Goal: Navigation & Orientation: Find specific page/section

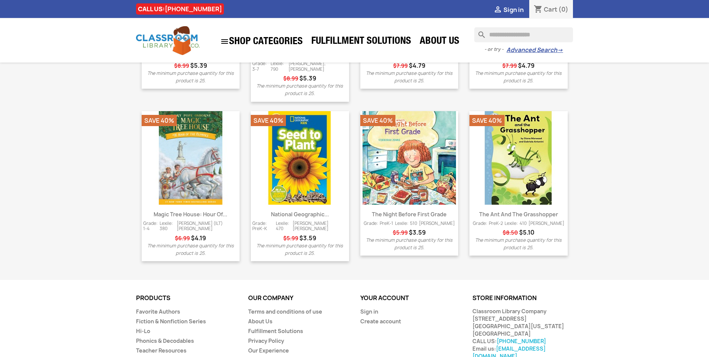
scroll to position [927, 0]
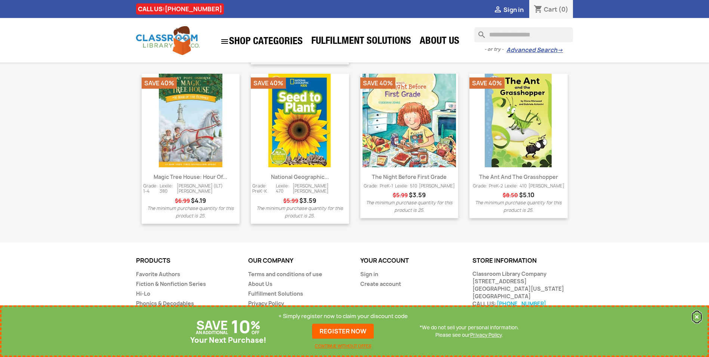
click at [698, 318] on button "×" at bounding box center [697, 316] width 10 height 9
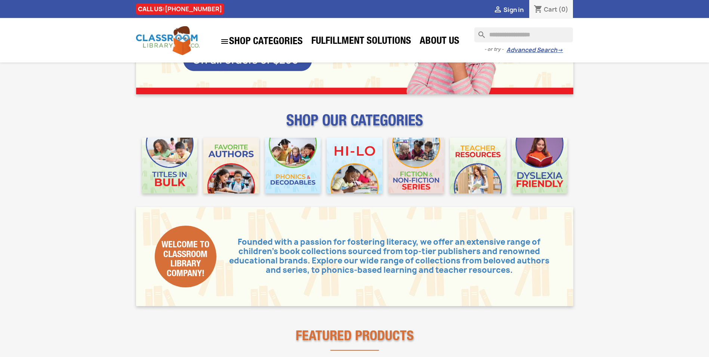
scroll to position [0, 0]
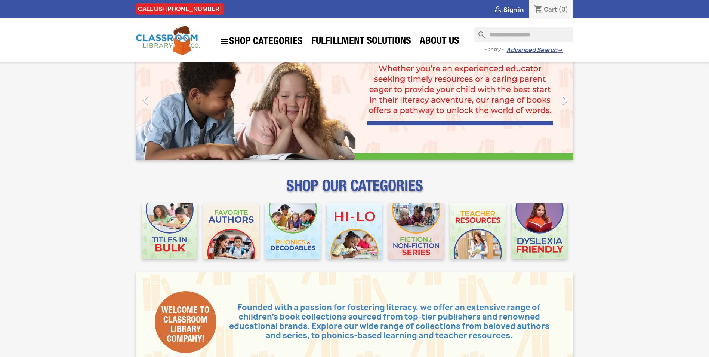
scroll to position [37, 0]
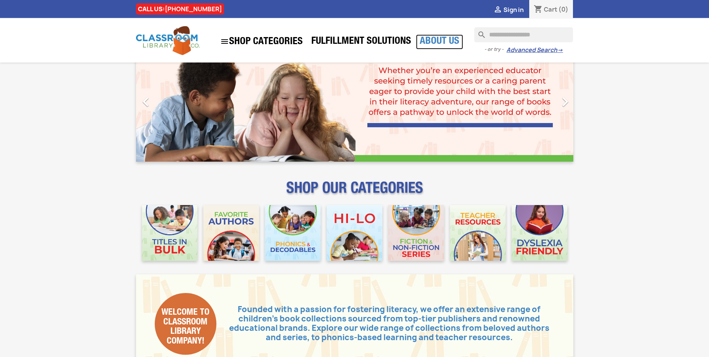
click at [426, 39] on link "About Us" at bounding box center [439, 41] width 47 height 15
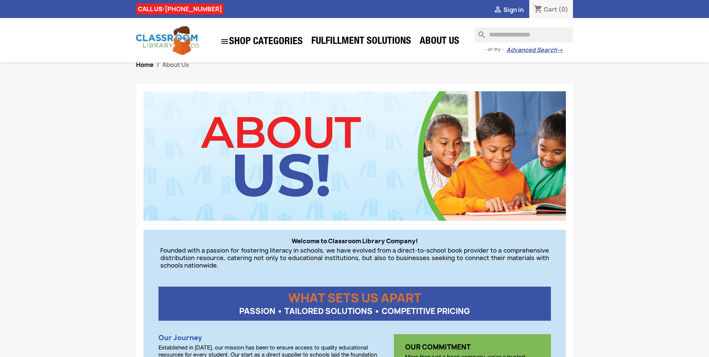
scroll to position [6, 0]
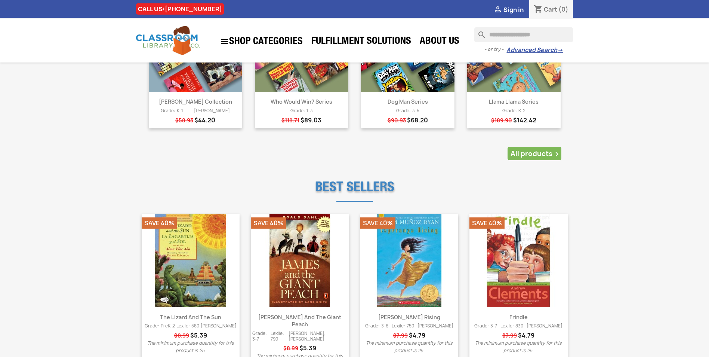
scroll to position [710, 0]
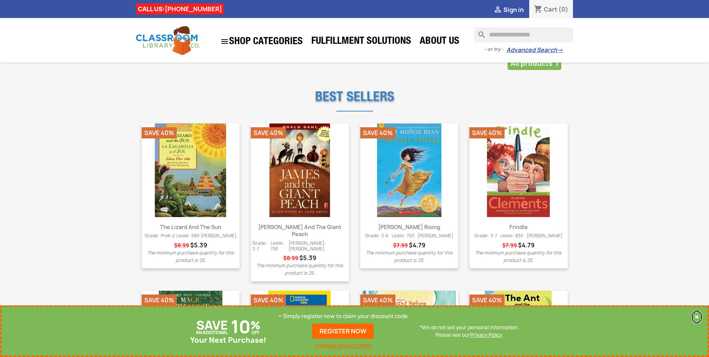
click at [699, 317] on button "×" at bounding box center [697, 316] width 10 height 9
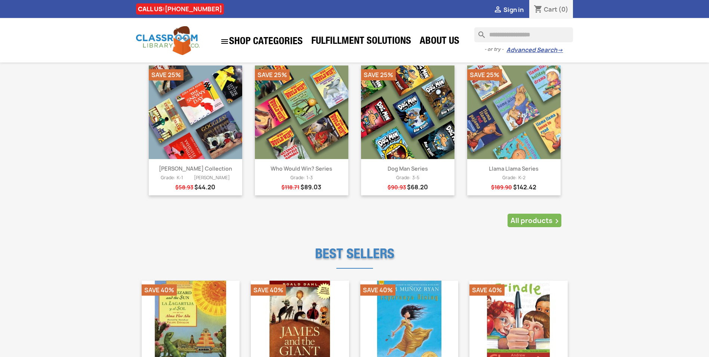
scroll to position [441, 0]
